Goal: Complete application form

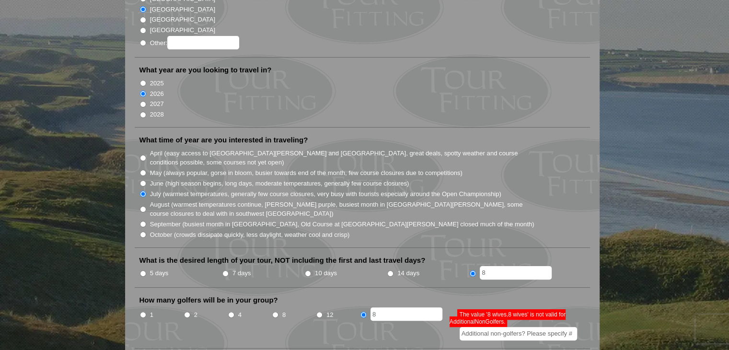
scroll to position [210, 0]
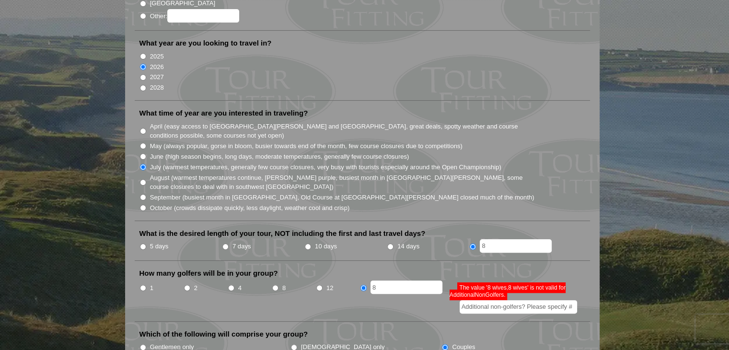
click at [504, 282] on span "The value '8 wives,8 wives' is not valid for AdditionalNonGolfers." at bounding box center [507, 291] width 116 height 18
click at [401, 280] on input "8" at bounding box center [406, 286] width 72 height 13
type input "8"
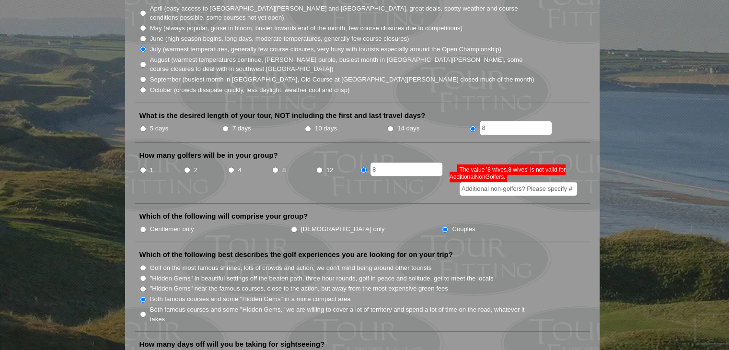
scroll to position [328, 0]
click at [413, 175] on li "8" at bounding box center [405, 178] width 90 height 33
click at [489, 150] on li "How many golfers will be in your group? 1 2 4 8 12 8" at bounding box center [362, 176] width 455 height 53
click at [544, 182] on input "Additional non-golfers? Please specify #" at bounding box center [517, 188] width 117 height 13
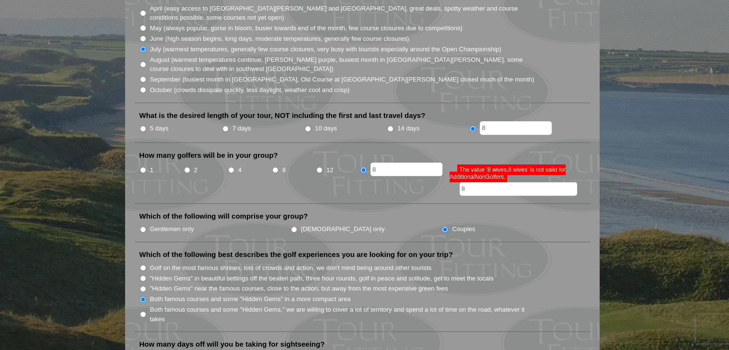
type input "8"
click at [442, 223] on ul "Gentlemen only [DEMOGRAPHIC_DATA] only Couples" at bounding box center [365, 228] width 453 height 11
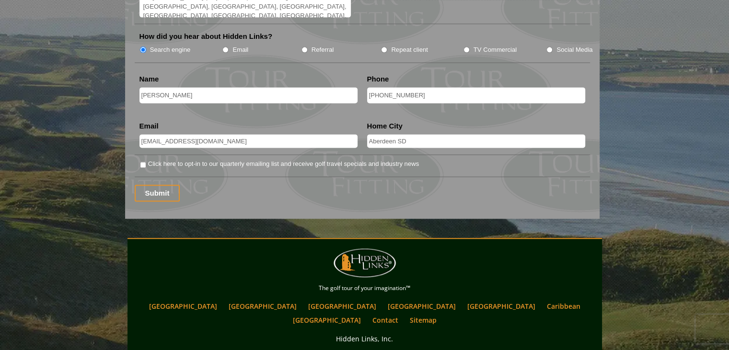
scroll to position [1310, 0]
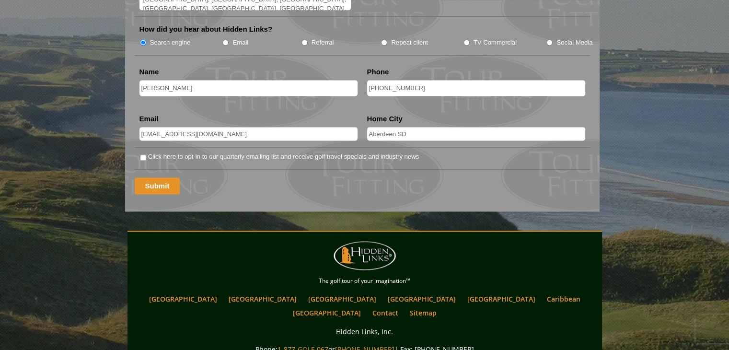
click at [165, 177] on input "Submit" at bounding box center [158, 185] width 46 height 17
